Goal: Download file/media

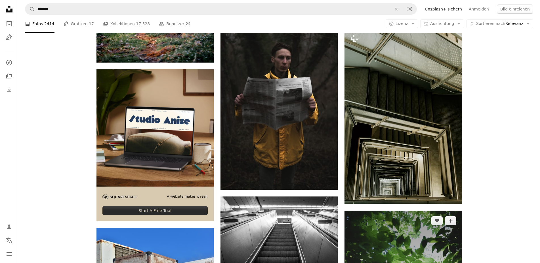
scroll to position [1157, 0]
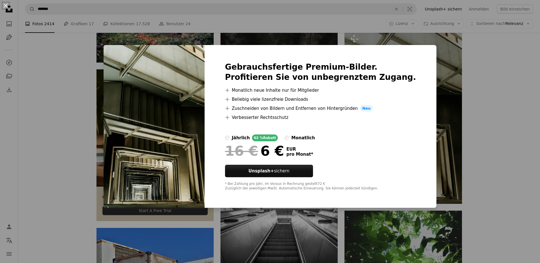
click at [6, 5] on button "An X shape" at bounding box center [5, 5] width 7 height 7
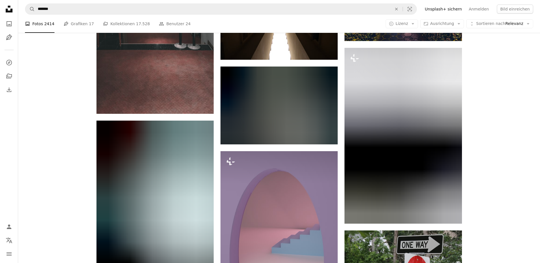
scroll to position [9053, 0]
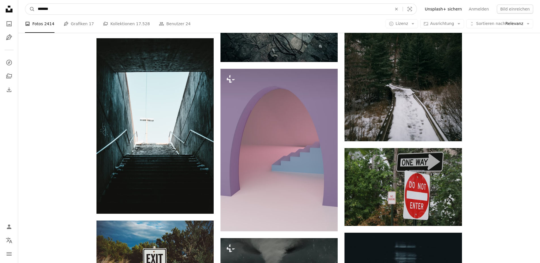
click at [69, 8] on input "*******" at bounding box center [212, 9] width 355 height 11
drag, startPoint x: 61, startPoint y: 8, endPoint x: 19, endPoint y: 5, distance: 41.8
click at [35, 5] on input "*******" at bounding box center [212, 9] width 355 height 11
type input "**********"
click button "A magnifying glass" at bounding box center [30, 9] width 10 height 11
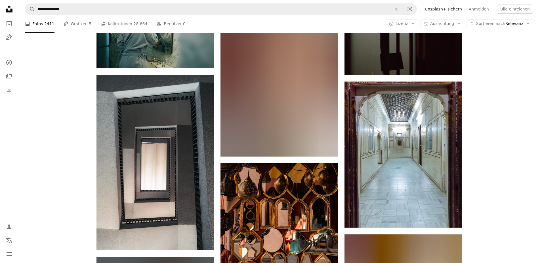
scroll to position [7520, 0]
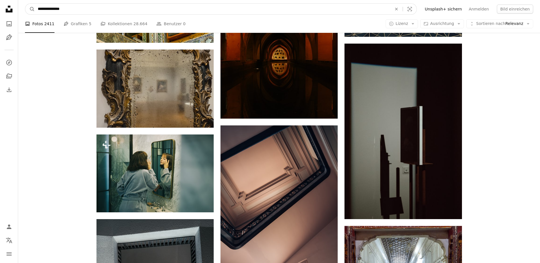
drag, startPoint x: 86, startPoint y: 10, endPoint x: 83, endPoint y: 15, distance: 5.7
click at [83, 14] on input "**********" at bounding box center [212, 9] width 355 height 11
type input "**********"
click button "A magnifying glass" at bounding box center [30, 9] width 10 height 11
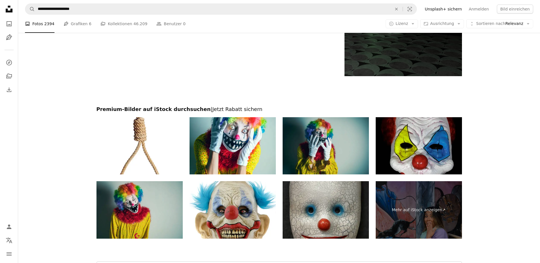
scroll to position [1296, 0]
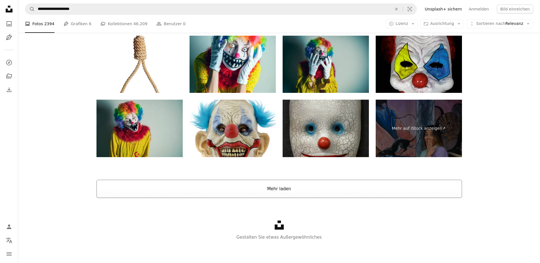
click at [294, 193] on button "Mehr laden" at bounding box center [278, 189] width 365 height 18
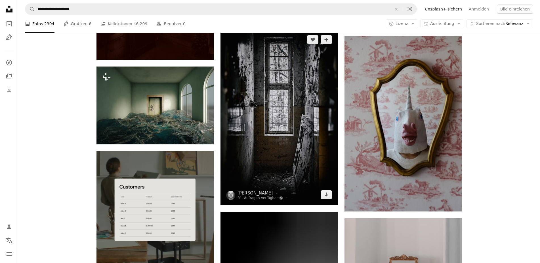
scroll to position [1275, 0]
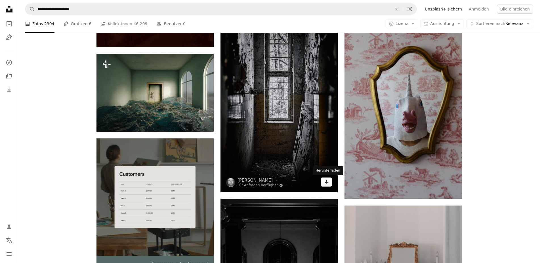
click at [327, 182] on icon "Arrow pointing down" at bounding box center [326, 182] width 5 height 7
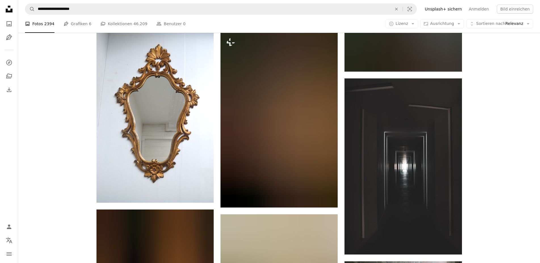
scroll to position [1737, 0]
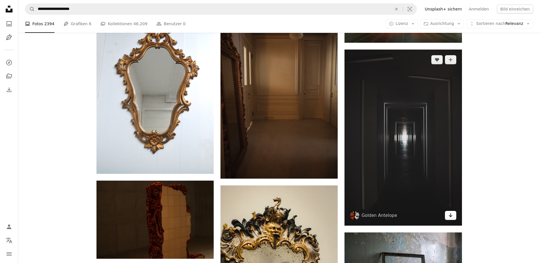
click at [453, 214] on link "Arrow pointing down" at bounding box center [450, 215] width 11 height 9
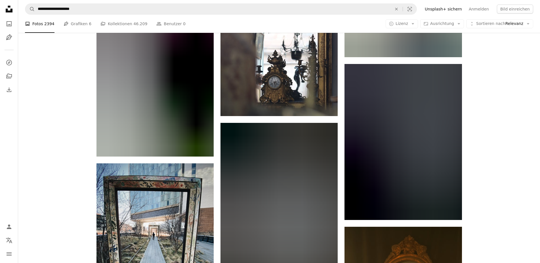
scroll to position [3155, 0]
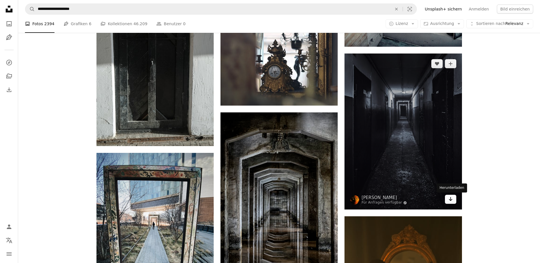
click at [450, 198] on icon "Herunterladen" at bounding box center [450, 199] width 4 height 4
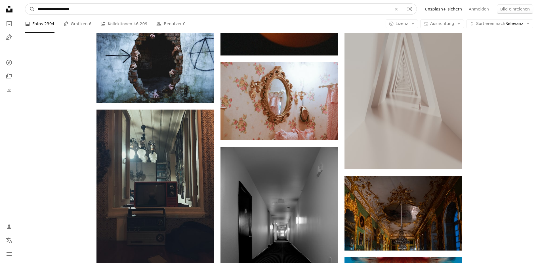
scroll to position [10248, 0]
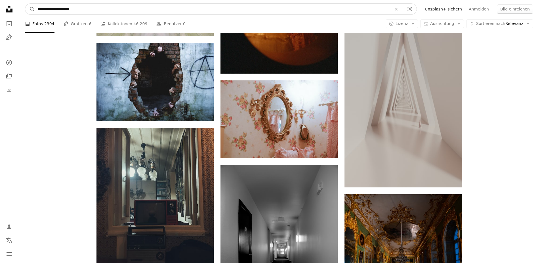
drag, startPoint x: 79, startPoint y: 8, endPoint x: 8, endPoint y: -3, distance: 71.7
click at [35, 4] on input "**********" at bounding box center [212, 9] width 355 height 11
type input "*****"
click at [25, 4] on button "A magnifying glass" at bounding box center [30, 9] width 10 height 11
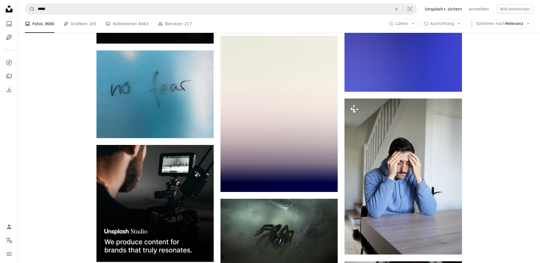
scroll to position [1244, 0]
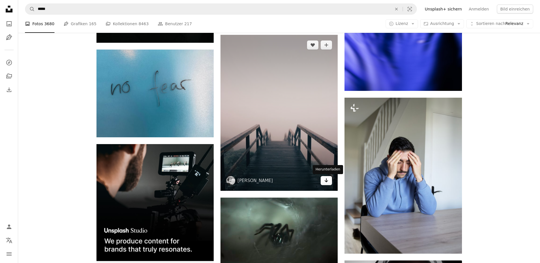
click at [326, 181] on icon "Arrow pointing down" at bounding box center [326, 180] width 5 height 7
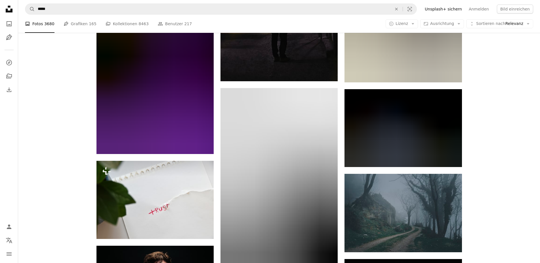
scroll to position [4570, 0]
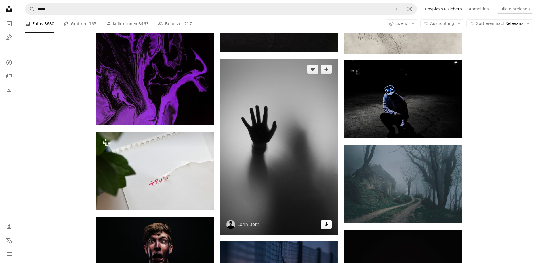
click at [324, 222] on link "Arrow pointing down" at bounding box center [325, 224] width 11 height 9
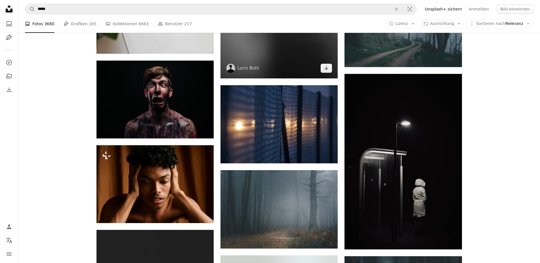
scroll to position [4714, 0]
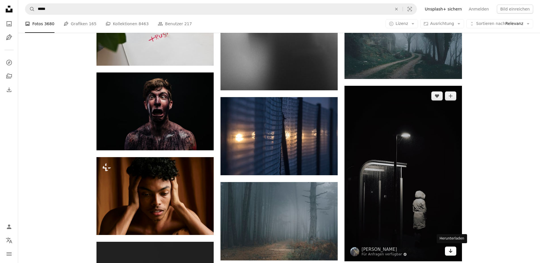
click at [449, 249] on icon "Arrow pointing down" at bounding box center [450, 251] width 5 height 7
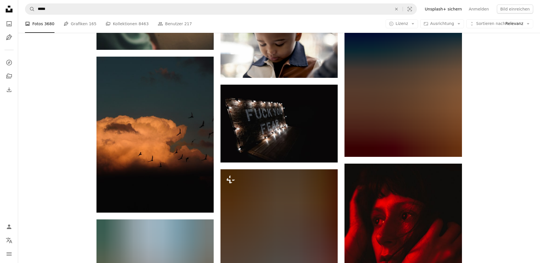
scroll to position [18858, 0]
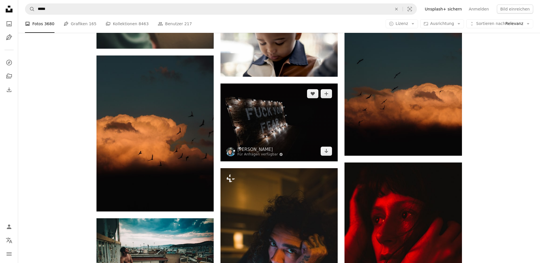
click at [281, 143] on img at bounding box center [278, 123] width 117 height 78
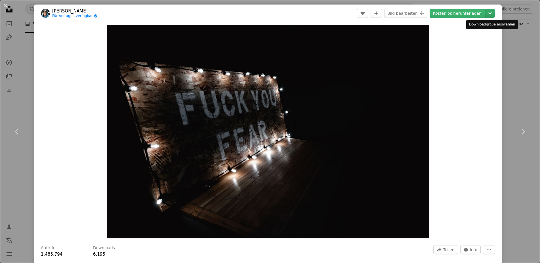
click at [489, 14] on icon "Downloadgröße auswählen" at bounding box center [489, 13] width 3 height 2
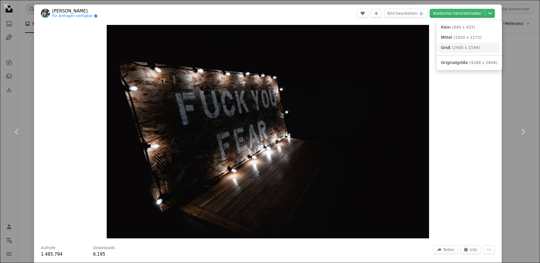
click at [469, 51] on link "Groß ( 2400 x 1594 )" at bounding box center [468, 48] width 61 height 10
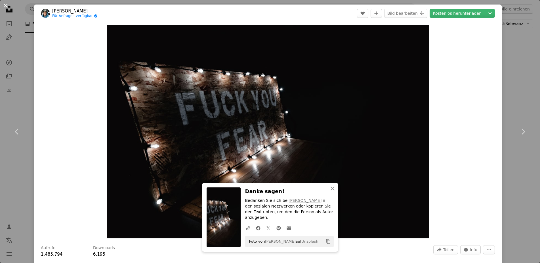
click at [7, 3] on button "An X shape" at bounding box center [5, 5] width 7 height 7
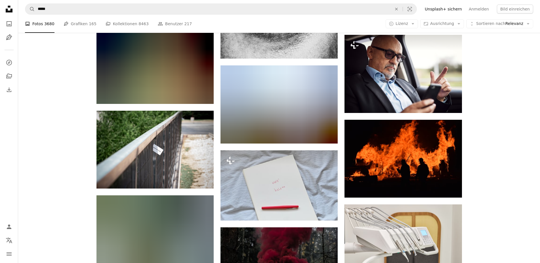
scroll to position [39364, 0]
